Goal: Transaction & Acquisition: Register for event/course

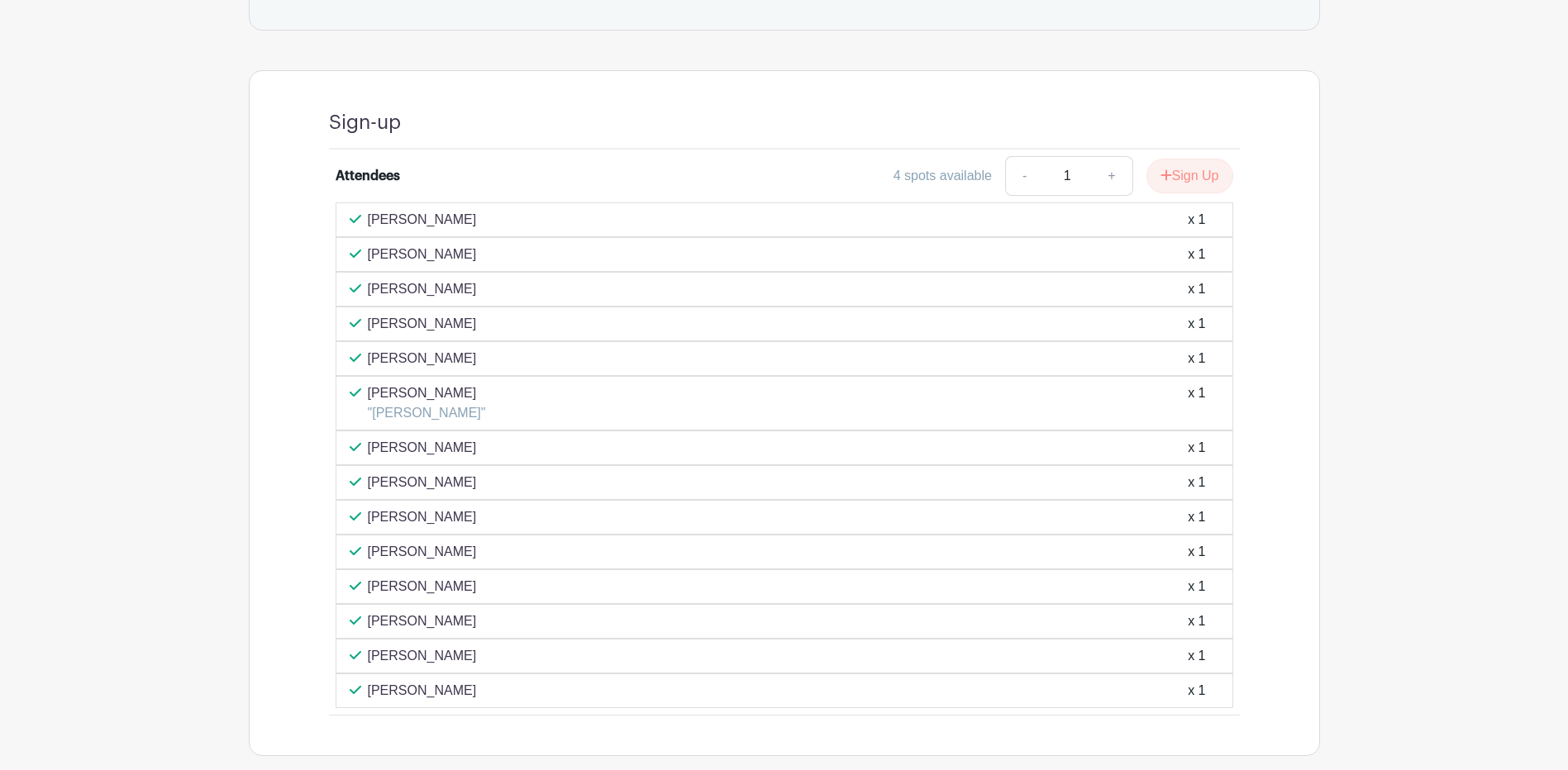
scroll to position [915, 0]
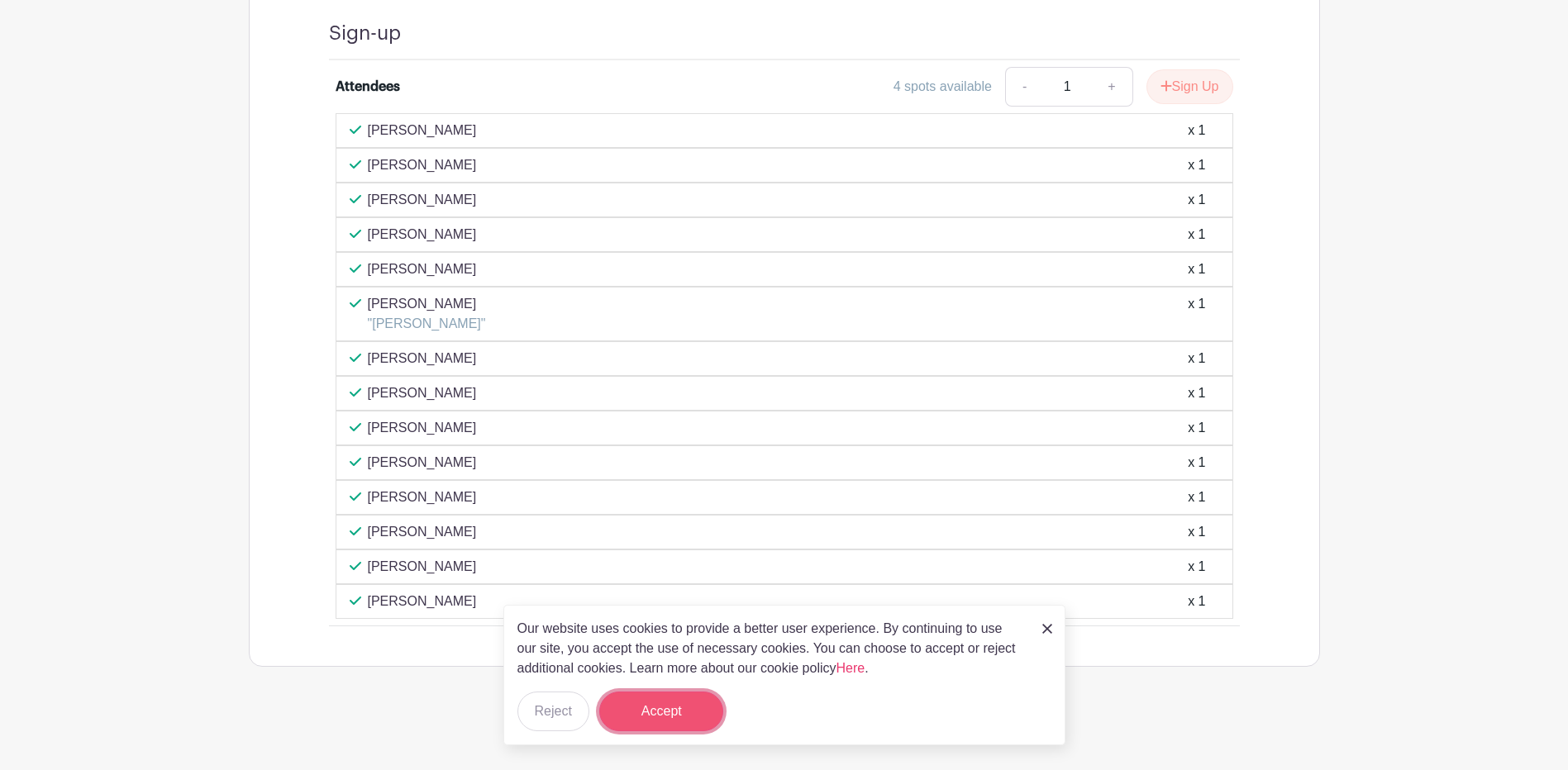
click at [651, 717] on button "Accept" at bounding box center [661, 711] width 124 height 40
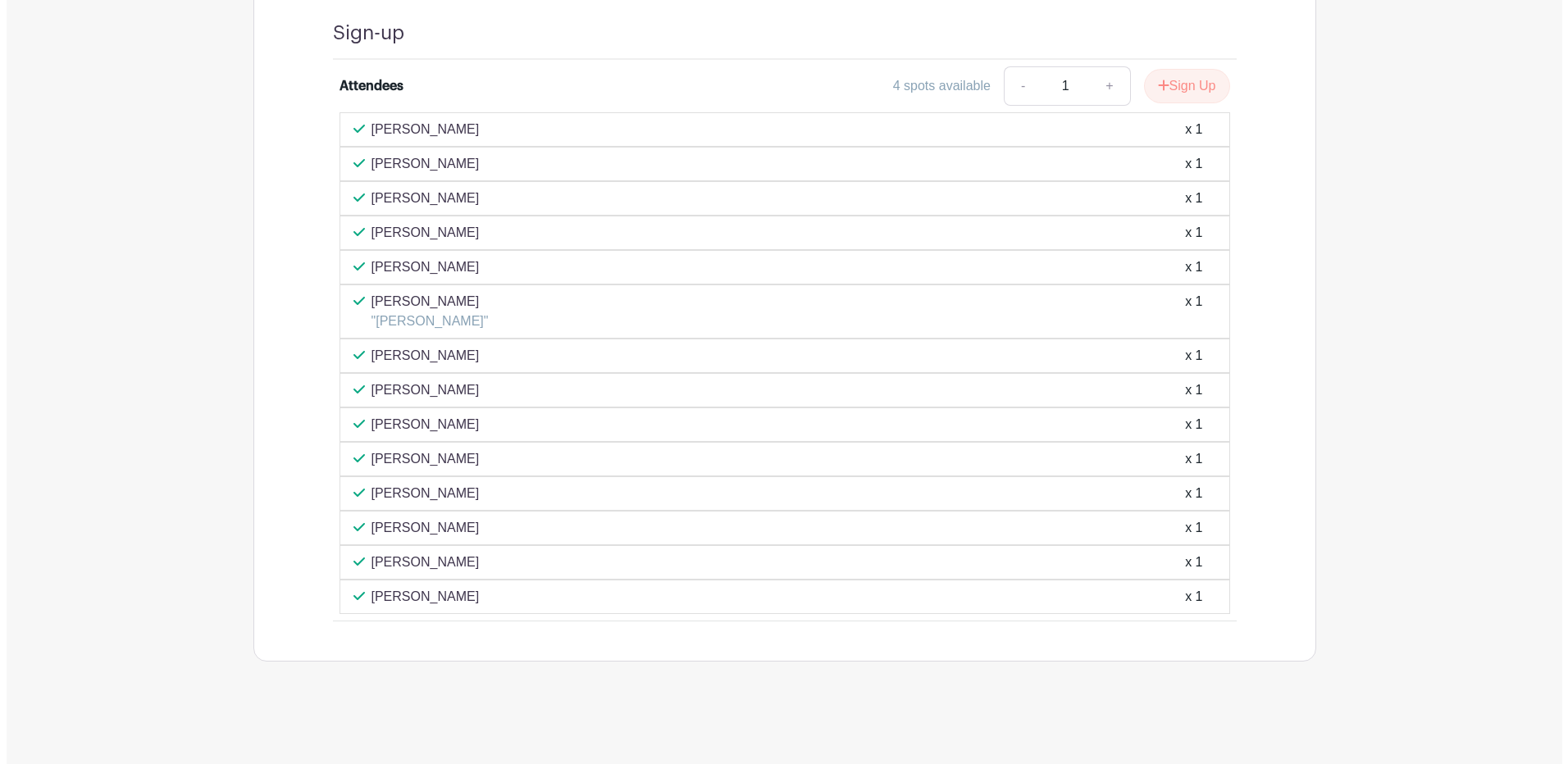
scroll to position [498, 0]
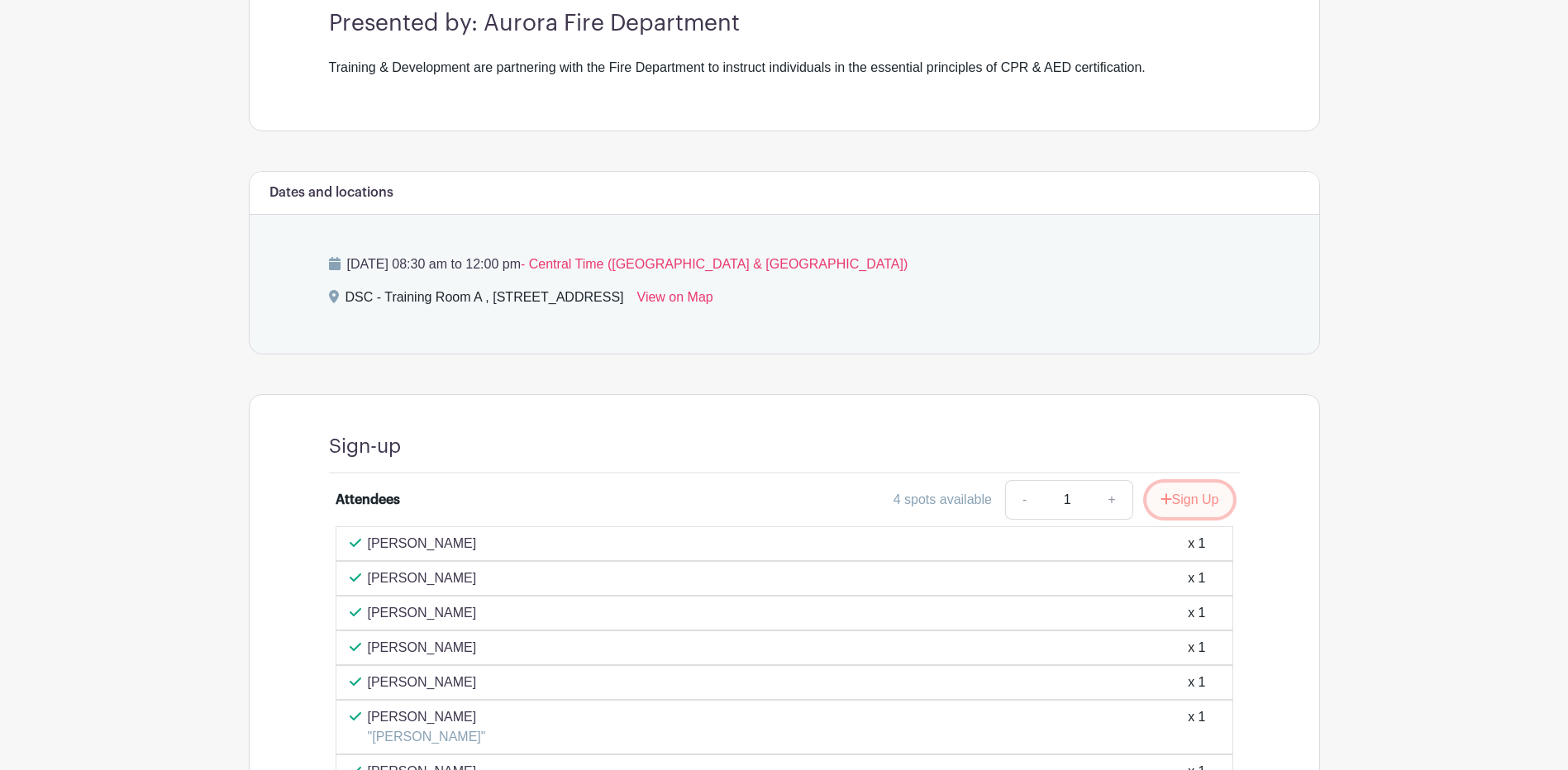
click at [1202, 502] on button "Sign Up" at bounding box center [1190, 500] width 87 height 34
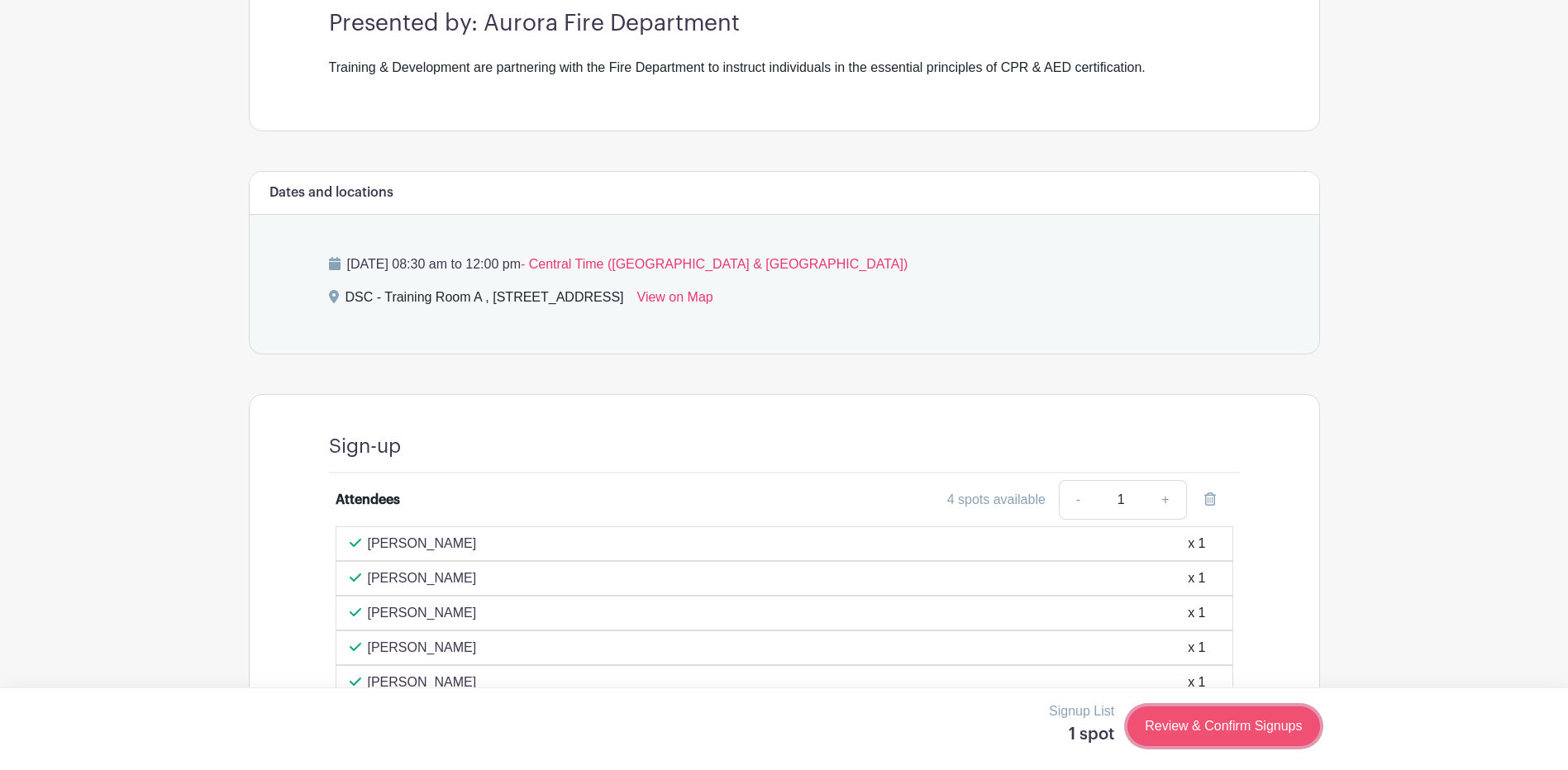
click at [1186, 727] on link "Review & Confirm Signups" at bounding box center [1224, 727] width 192 height 40
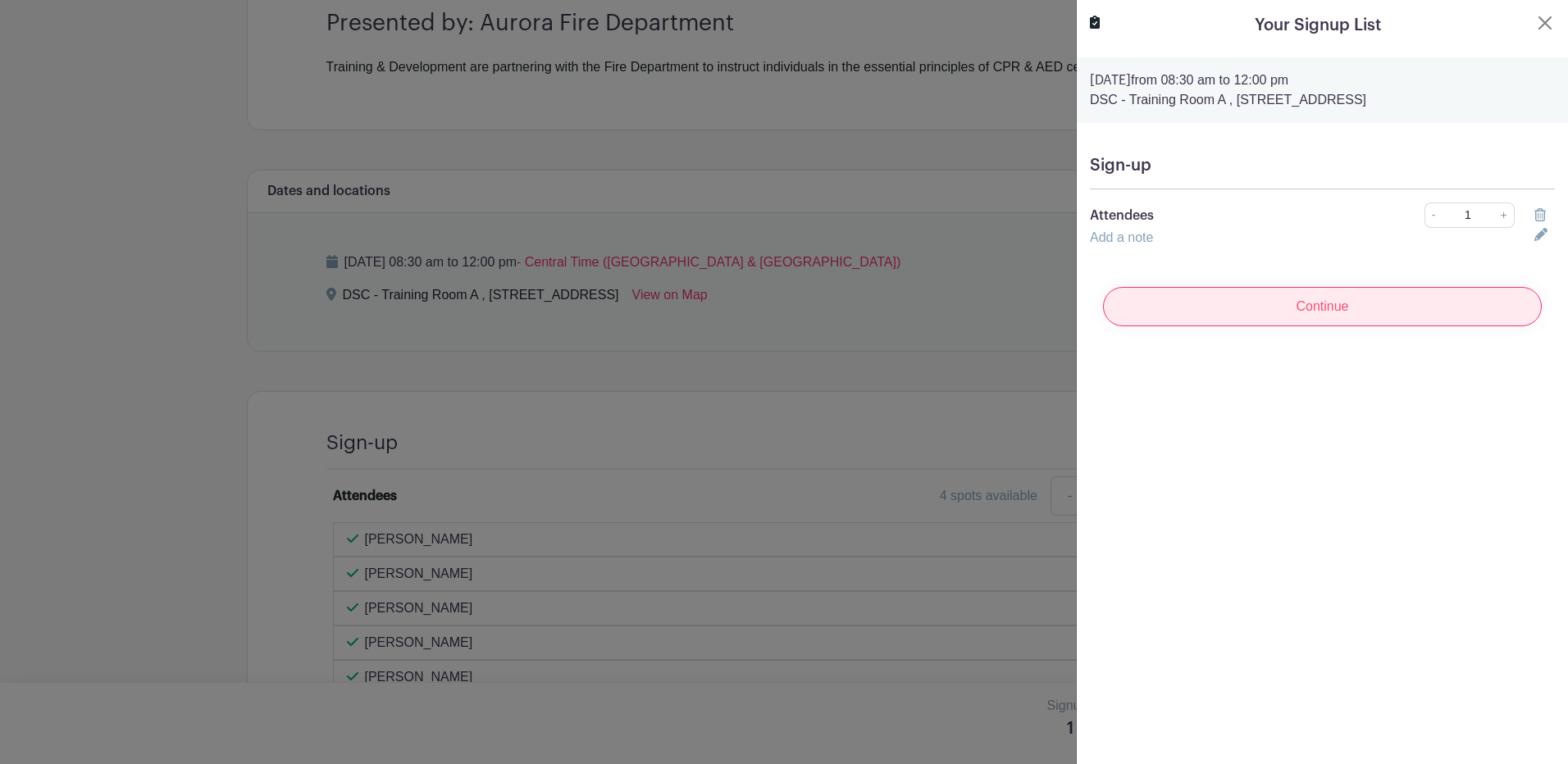
click at [1353, 310] on input "Continue" at bounding box center [1323, 306] width 439 height 40
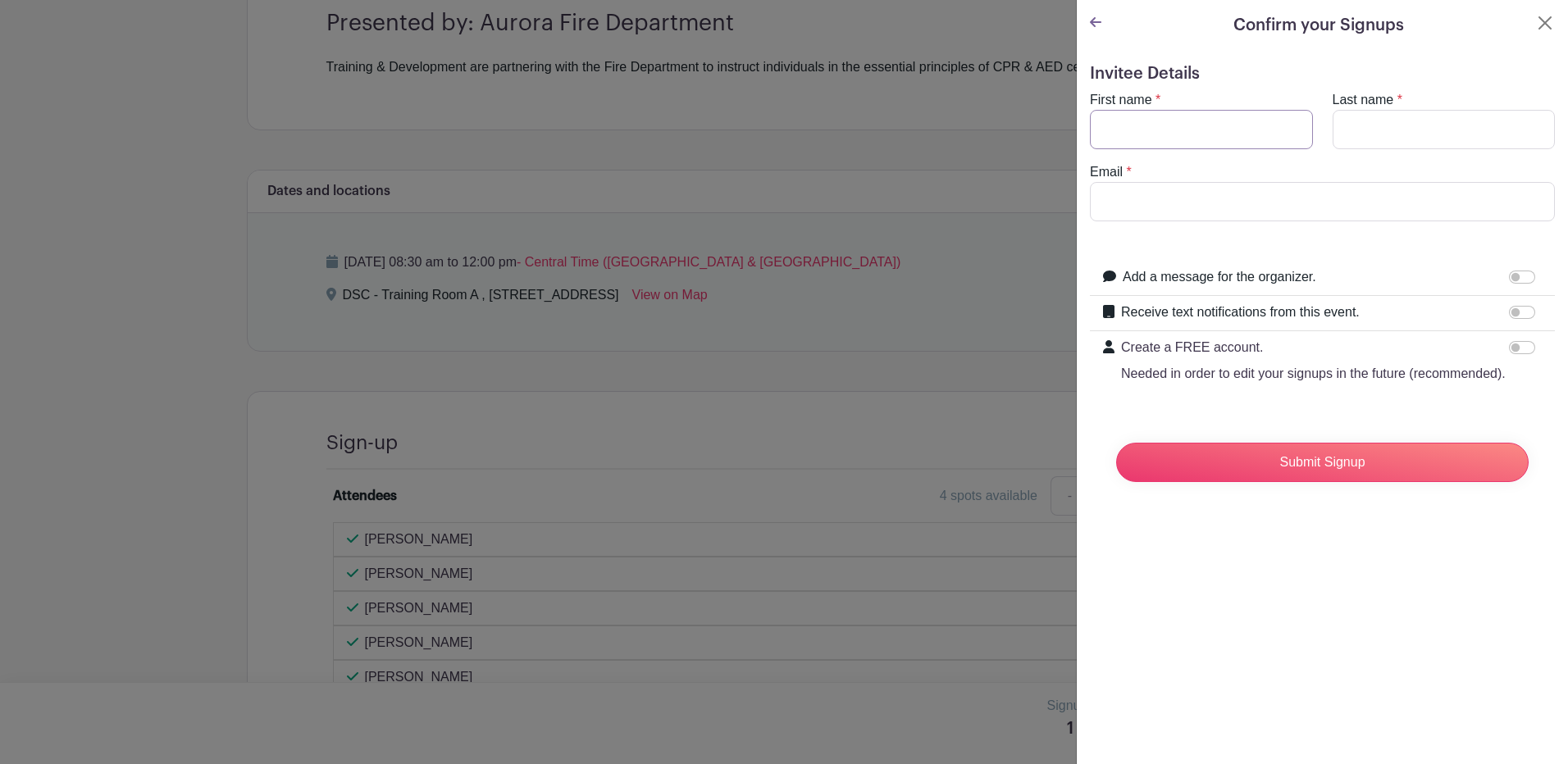
click at [1164, 120] on input "First name" at bounding box center [1201, 129] width 223 height 40
type input "[PERSON_NAME]"
type input "w"
type input "[PERSON_NAME]"
click at [1142, 206] on input "Email" at bounding box center [1322, 201] width 465 height 40
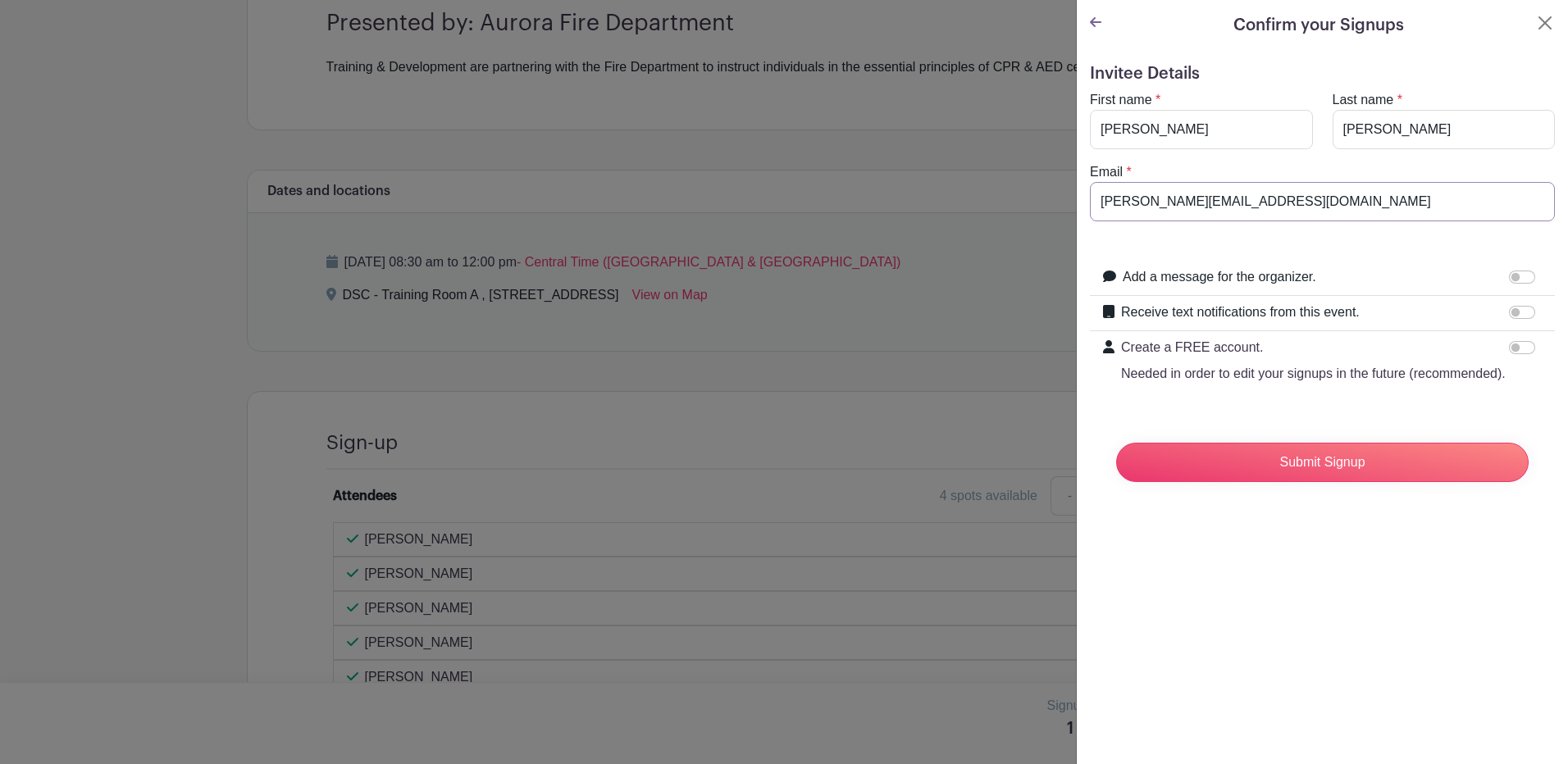
type input "[PERSON_NAME][EMAIL_ADDRESS][DOMAIN_NAME]"
click at [1509, 282] on input "Add a message for the organizer." at bounding box center [1521, 277] width 26 height 13
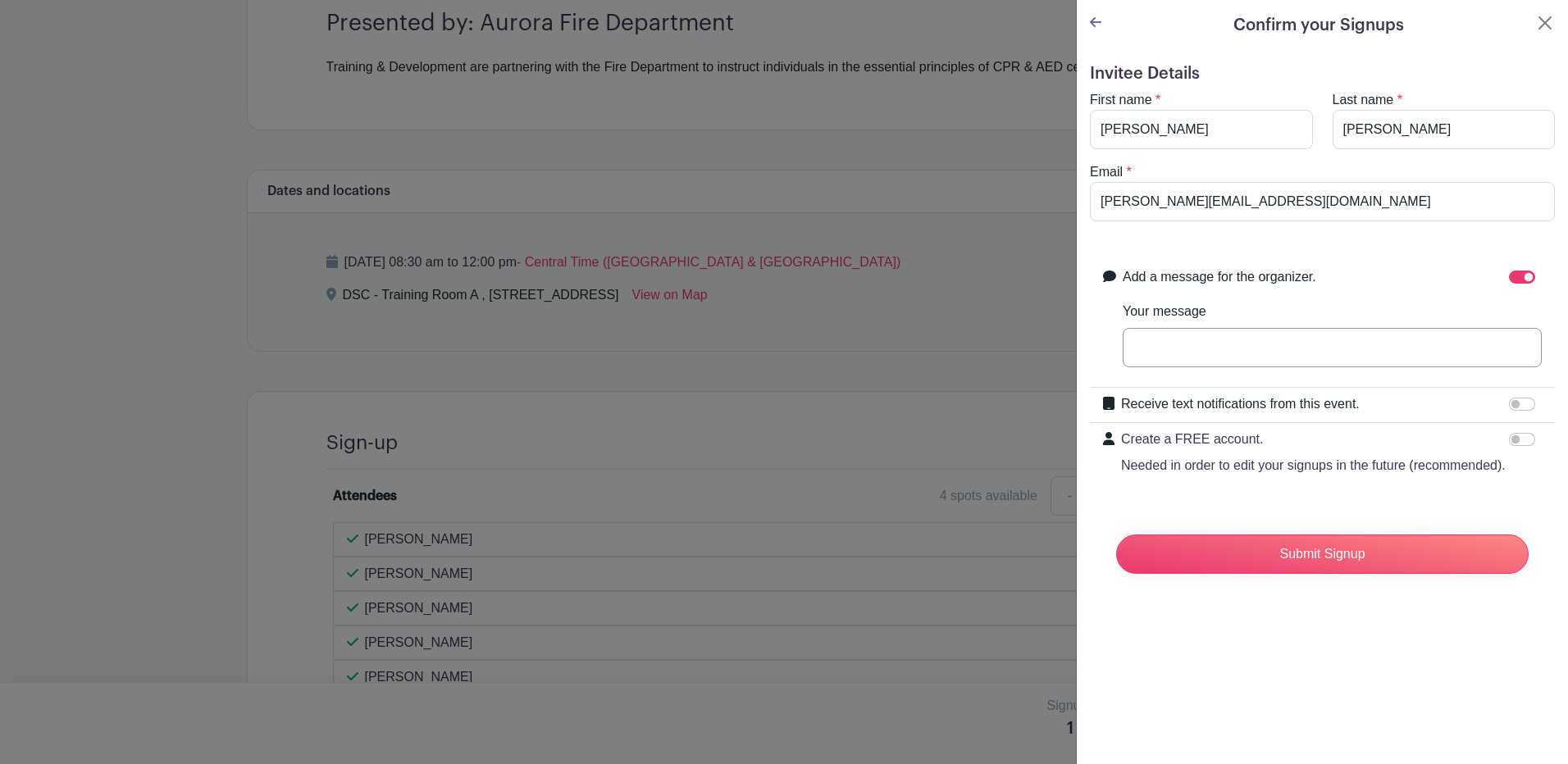
click at [1297, 351] on input "Your message" at bounding box center [1332, 348] width 419 height 40
click at [1512, 280] on input "Add a message for the organizer." at bounding box center [1521, 277] width 26 height 13
checkbox input "false"
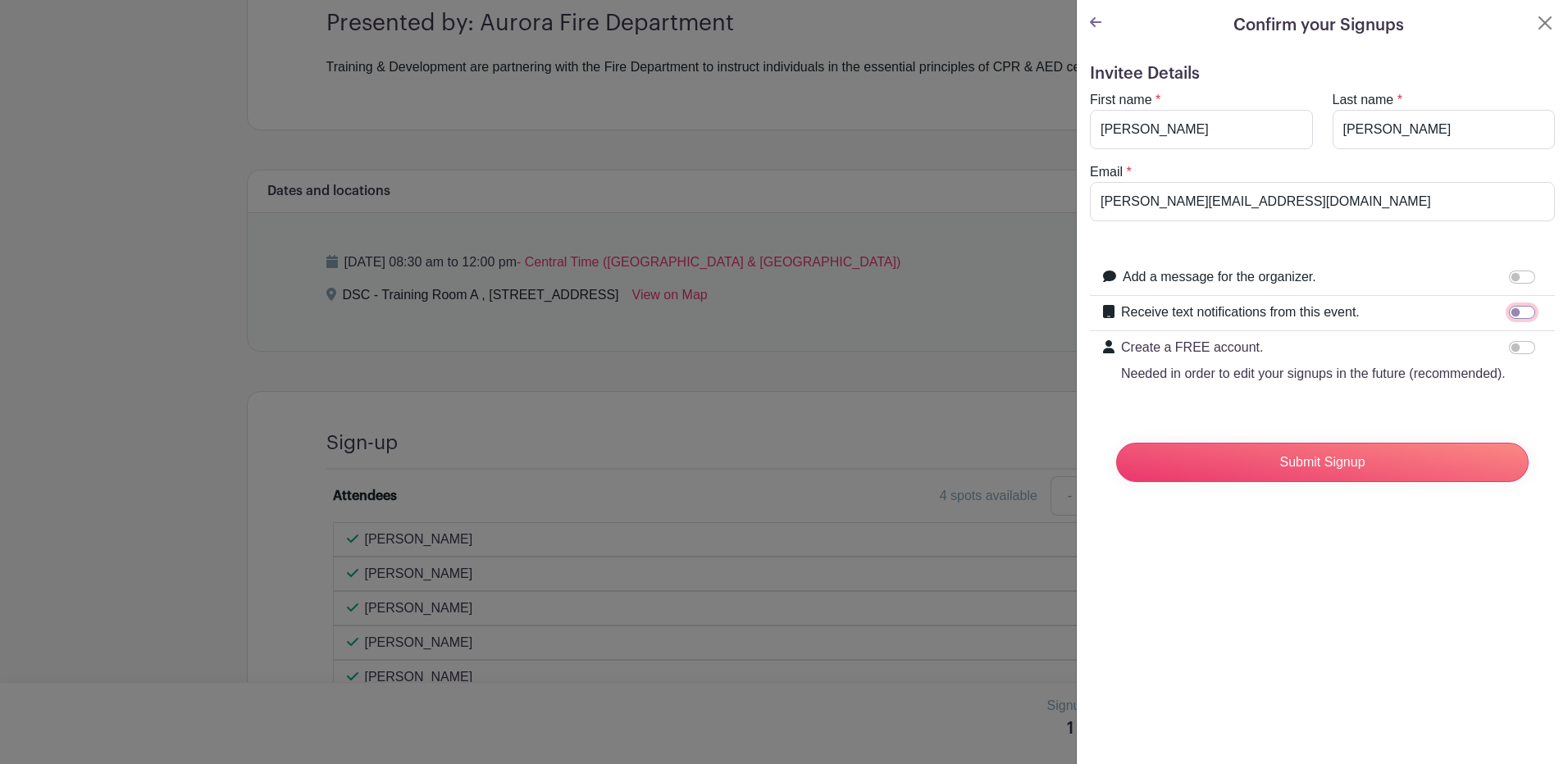
click at [1509, 314] on input "Receive text notifications from this event." at bounding box center [1521, 312] width 26 height 13
checkbox input "true"
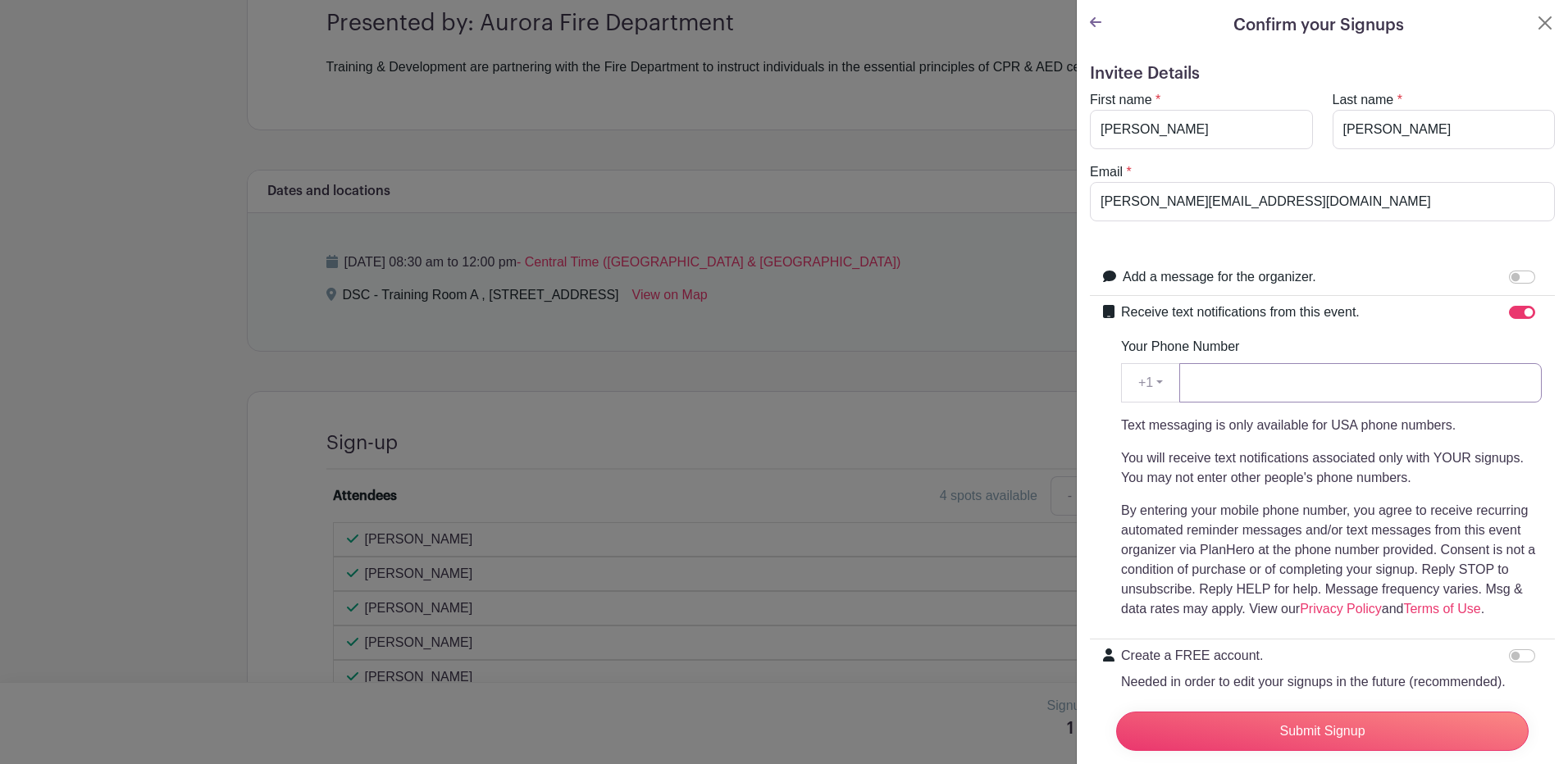
click at [1281, 375] on input "Your Phone Number" at bounding box center [1359, 383] width 362 height 40
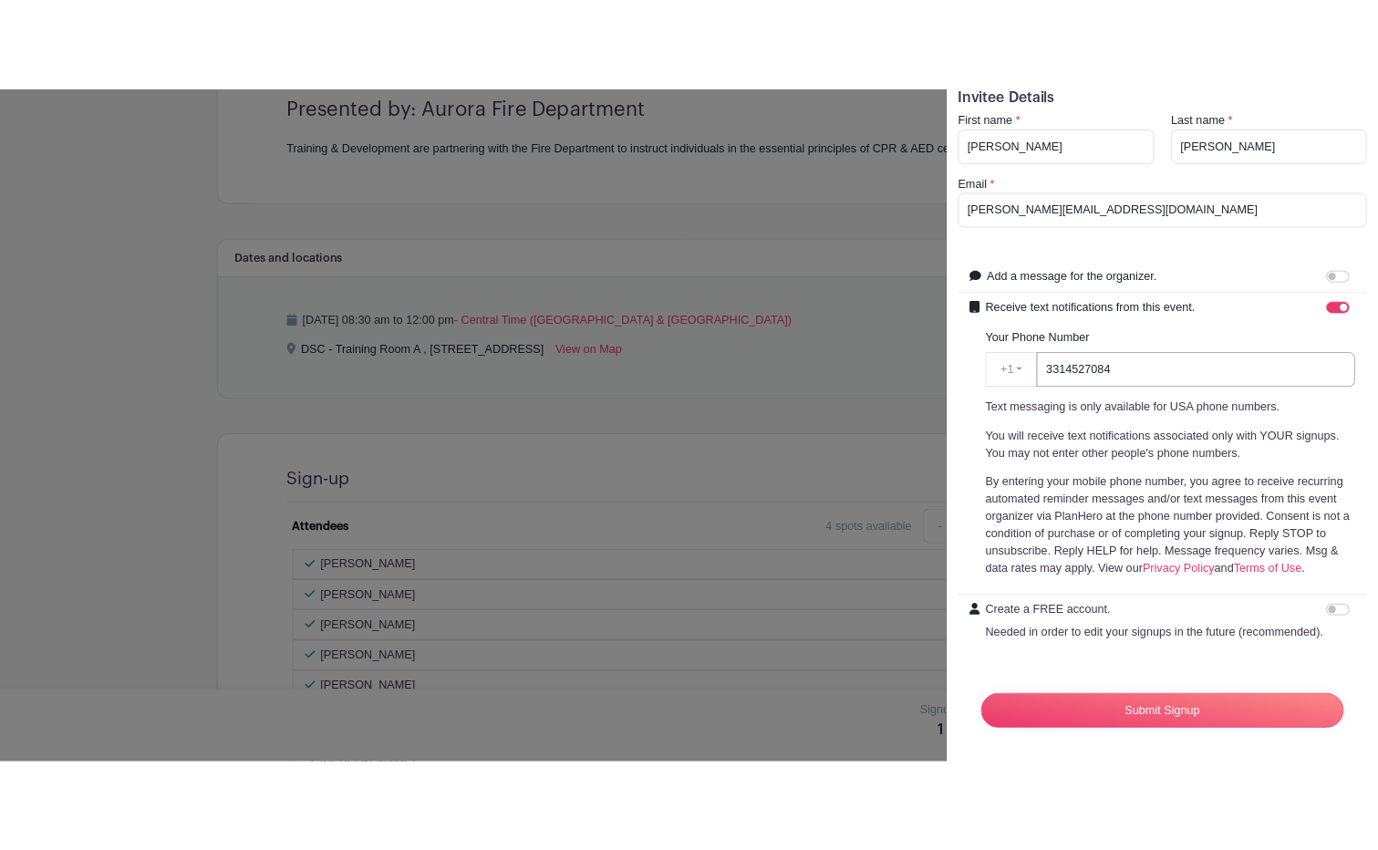
scroll to position [109, 0]
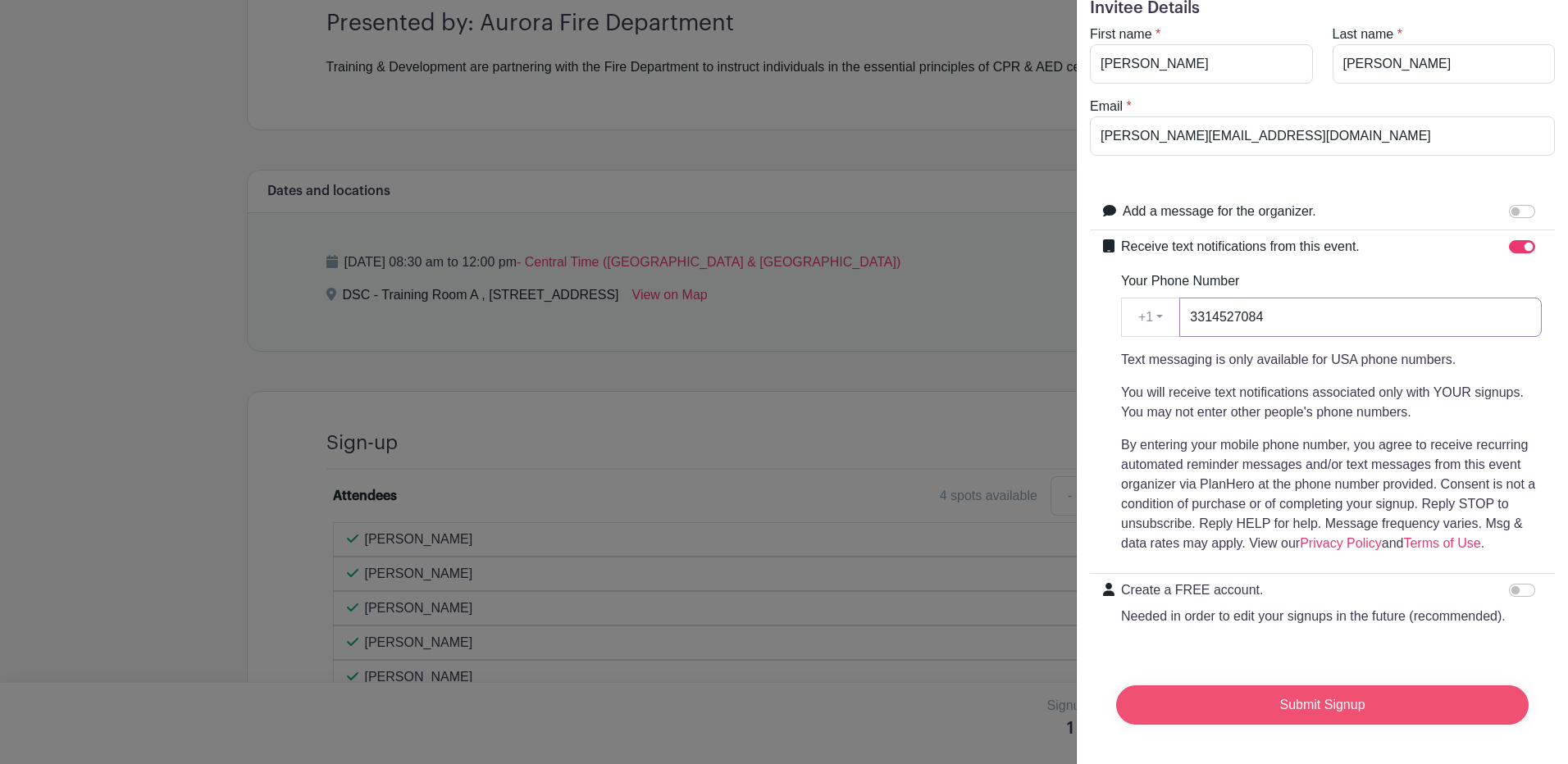
type input "3314527084"
click at [1299, 685] on input "Submit Signup" at bounding box center [1322, 705] width 413 height 40
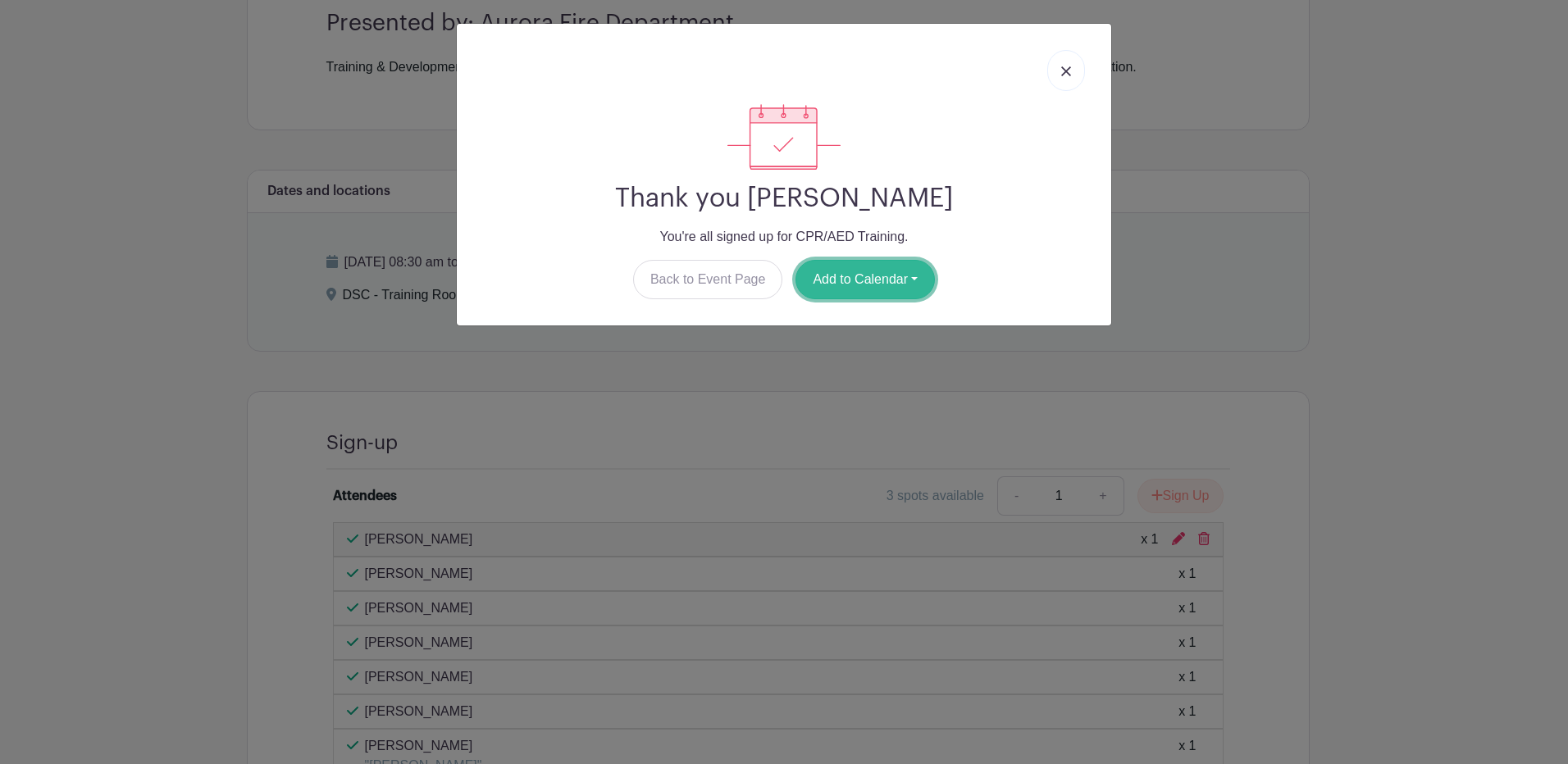
click at [869, 274] on button "Add to Calendar" at bounding box center [865, 280] width 139 height 40
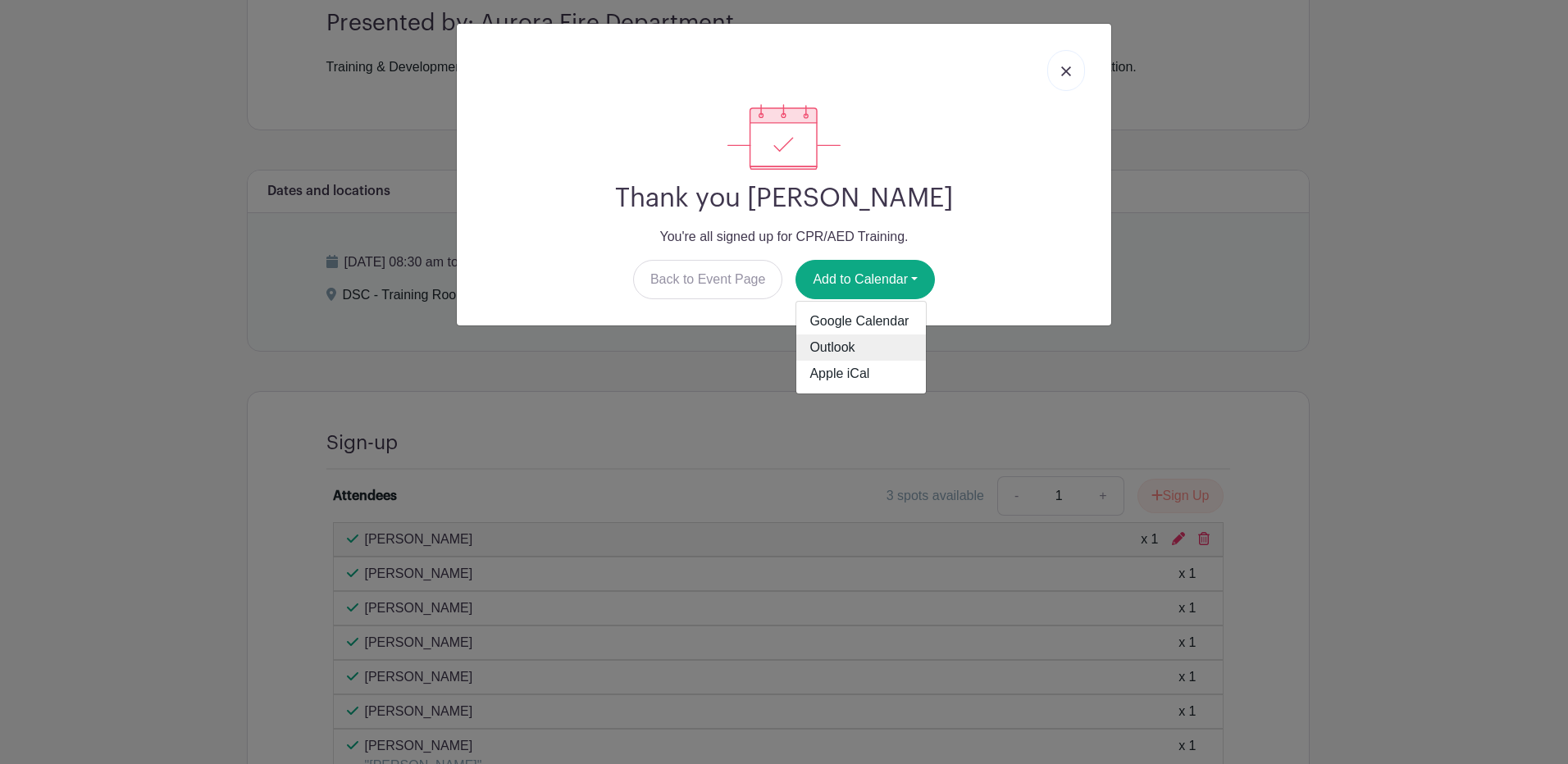
click at [847, 349] on link "Outlook" at bounding box center [861, 347] width 129 height 26
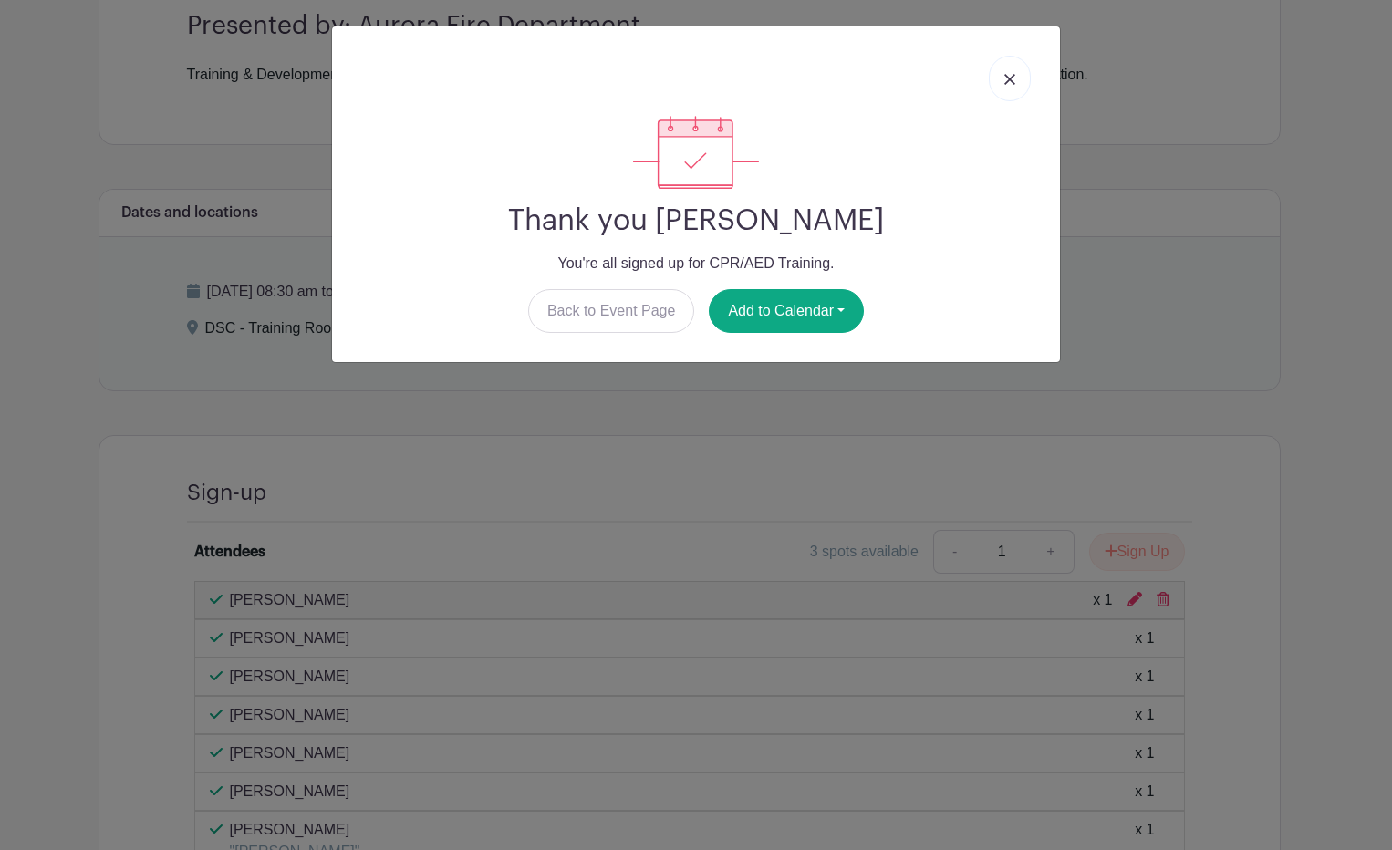
click at [1005, 87] on link at bounding box center [1010, 79] width 42 height 46
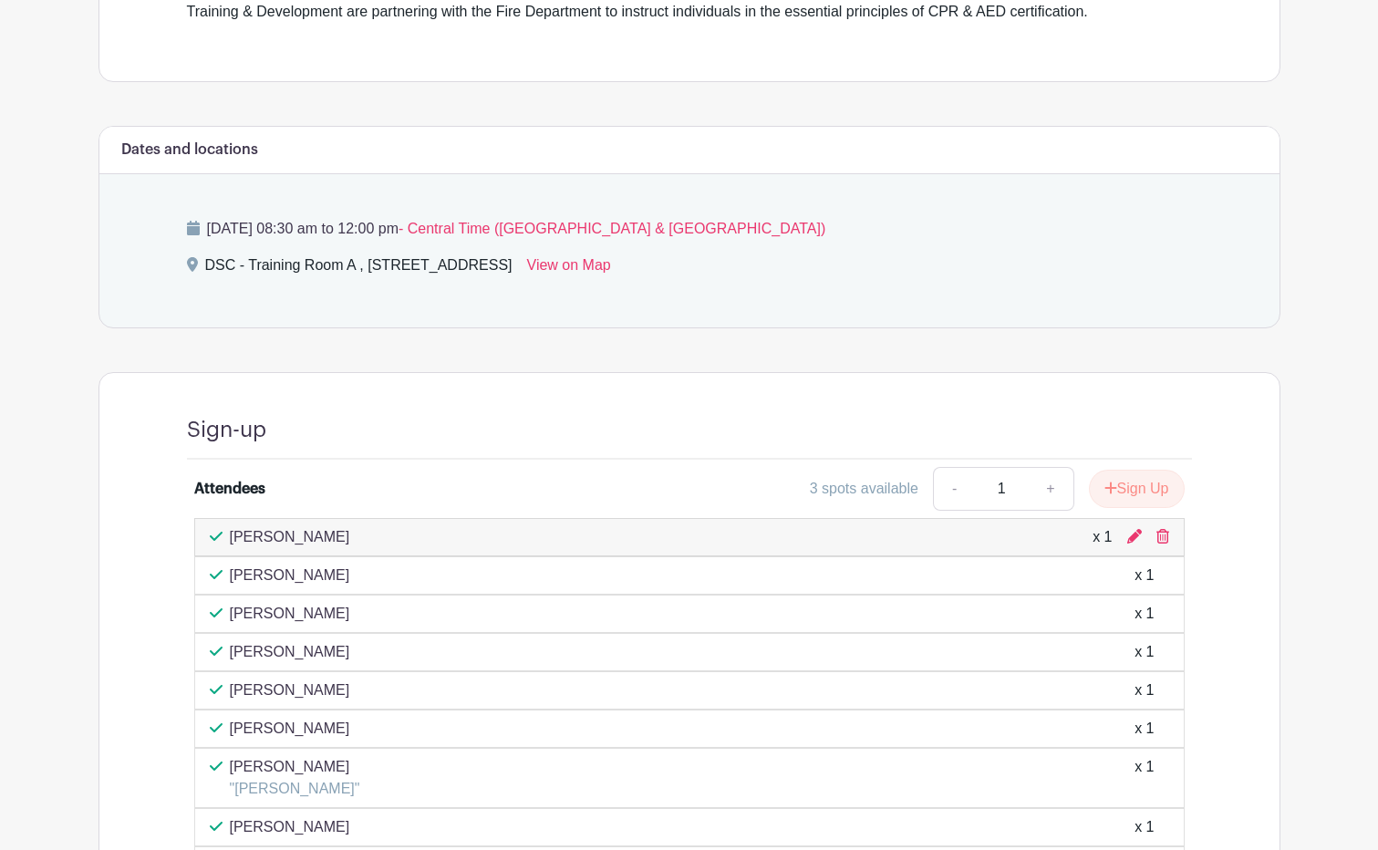
scroll to position [1049, 0]
